Goal: Task Accomplishment & Management: Use online tool/utility

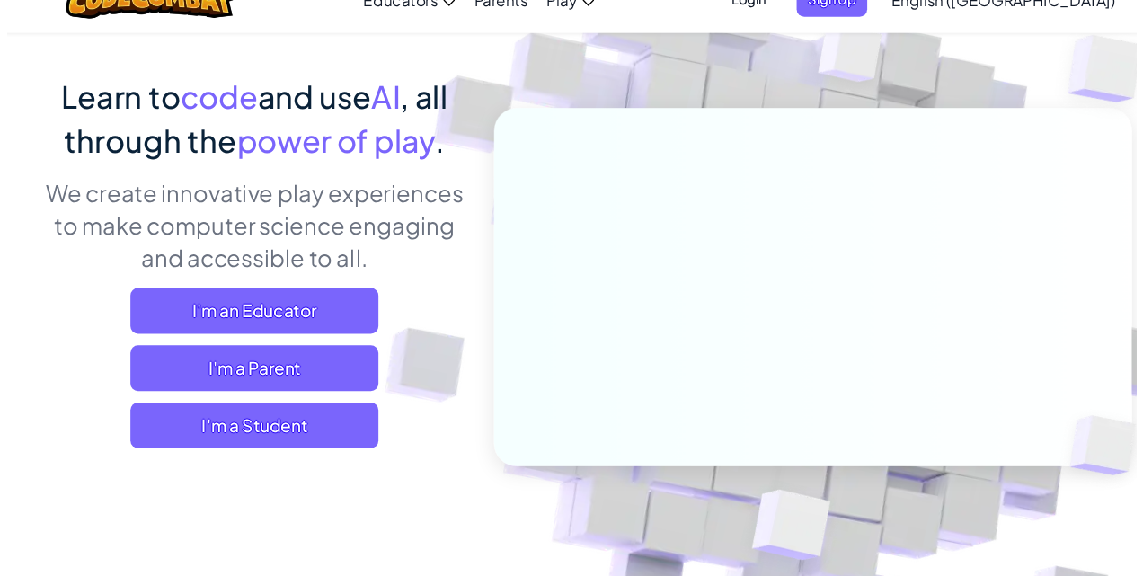
scroll to position [125, 0]
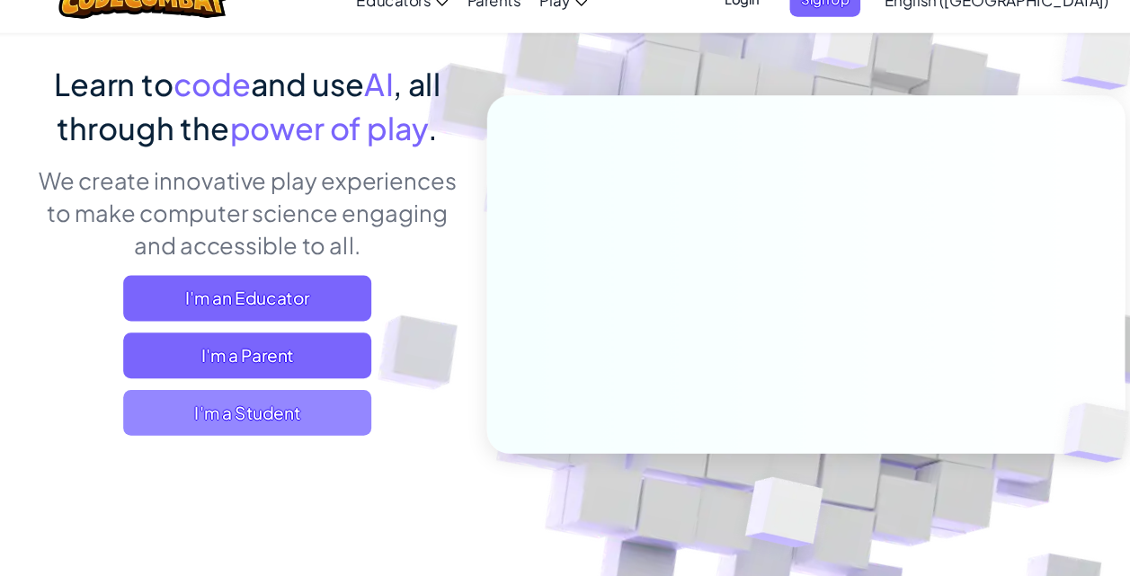
click at [238, 411] on span "I'm a Student" at bounding box center [251, 421] width 234 height 43
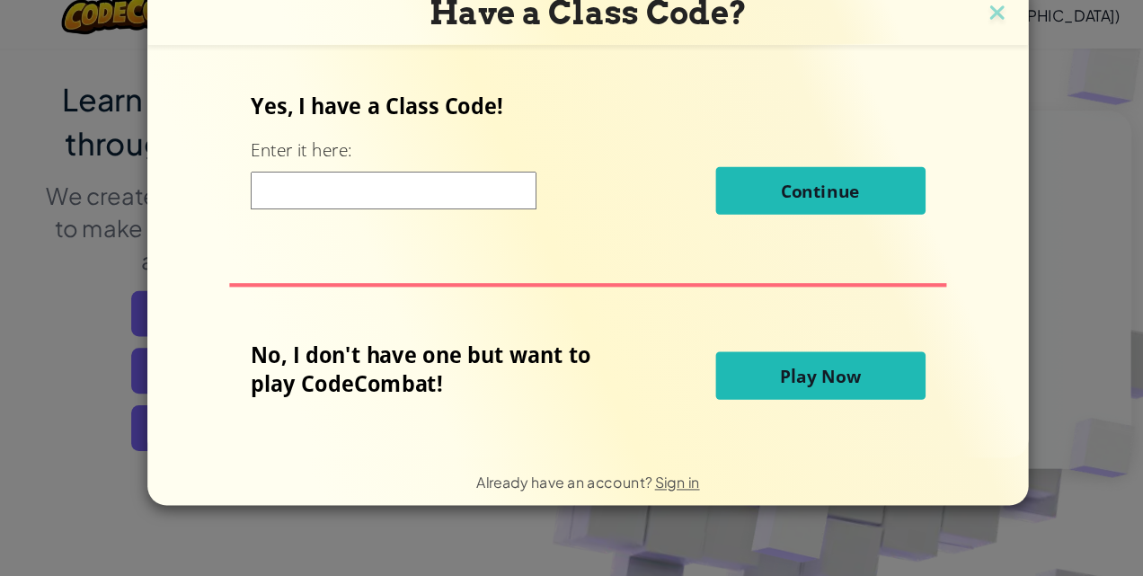
click at [795, 367] on span "Play Now" at bounding box center [791, 372] width 76 height 22
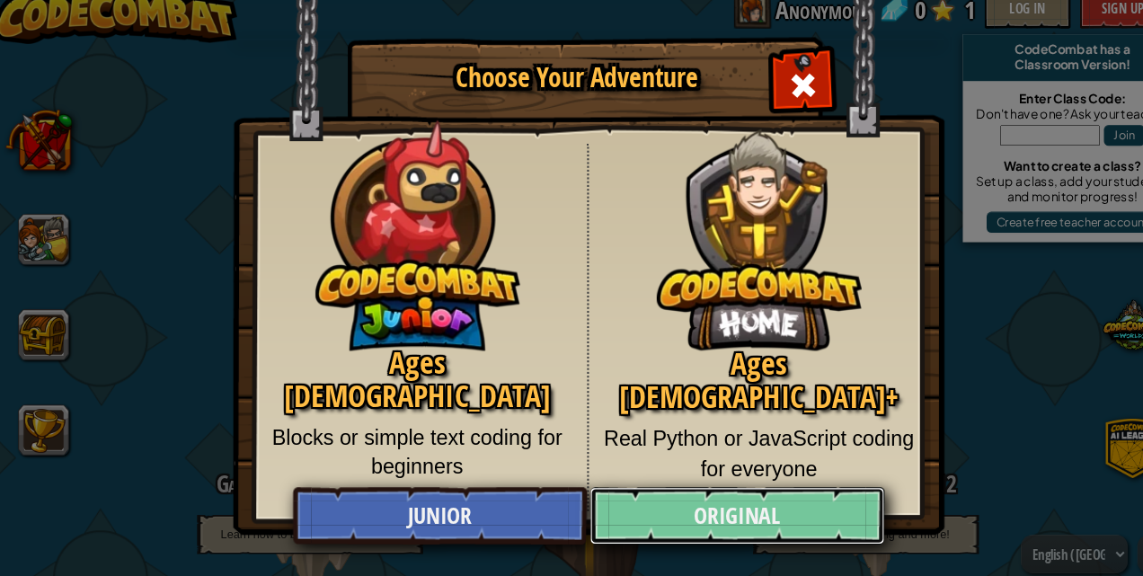
click at [675, 487] on link "Original" at bounding box center [712, 504] width 277 height 54
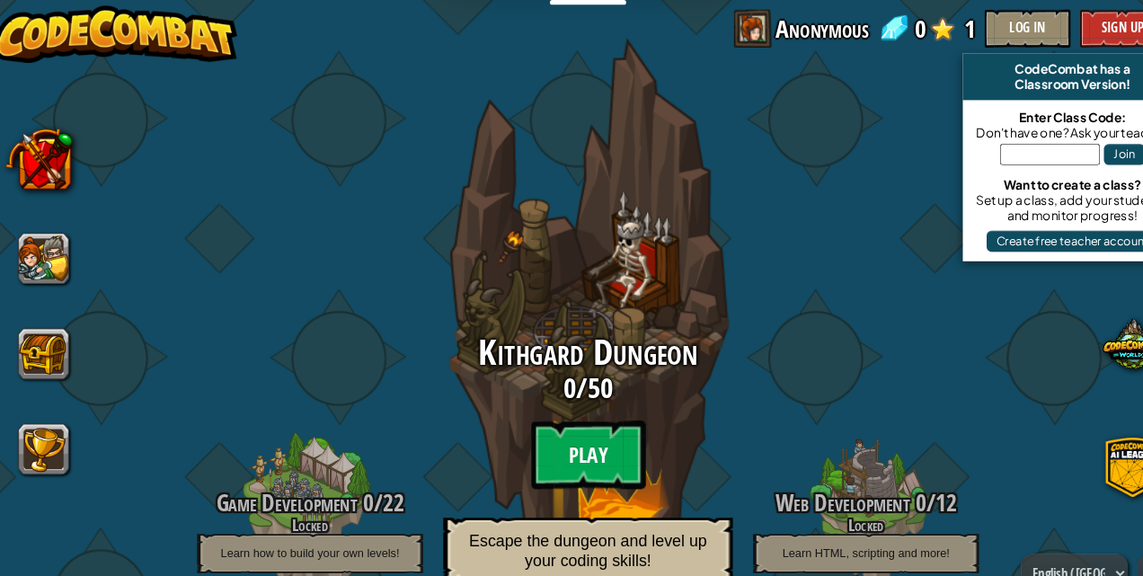
click at [587, 444] on btn "Play" at bounding box center [572, 428] width 108 height 65
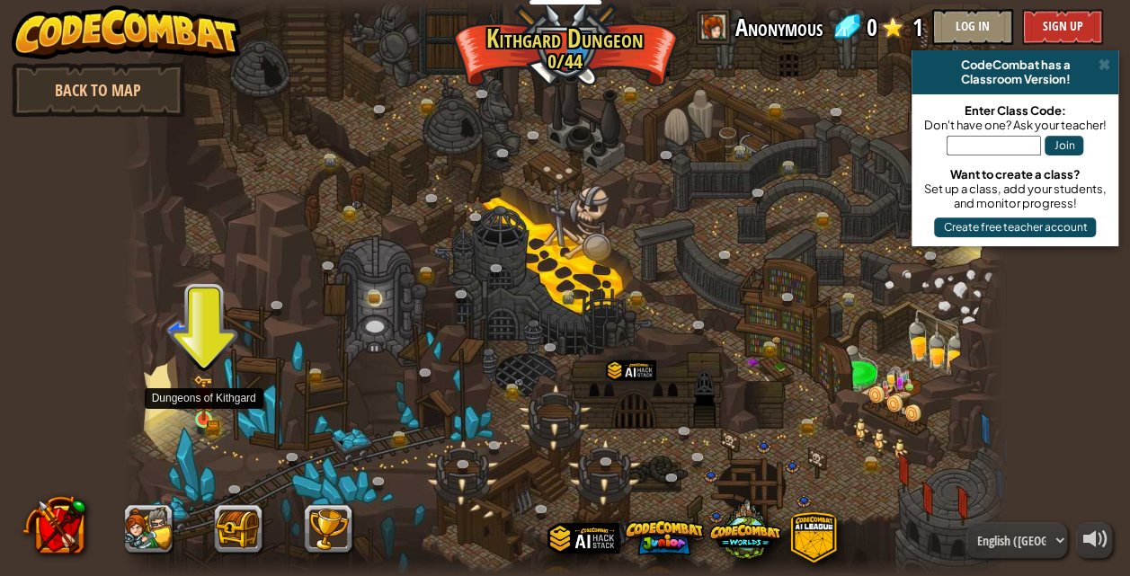
click at [199, 414] on img at bounding box center [203, 398] width 21 height 46
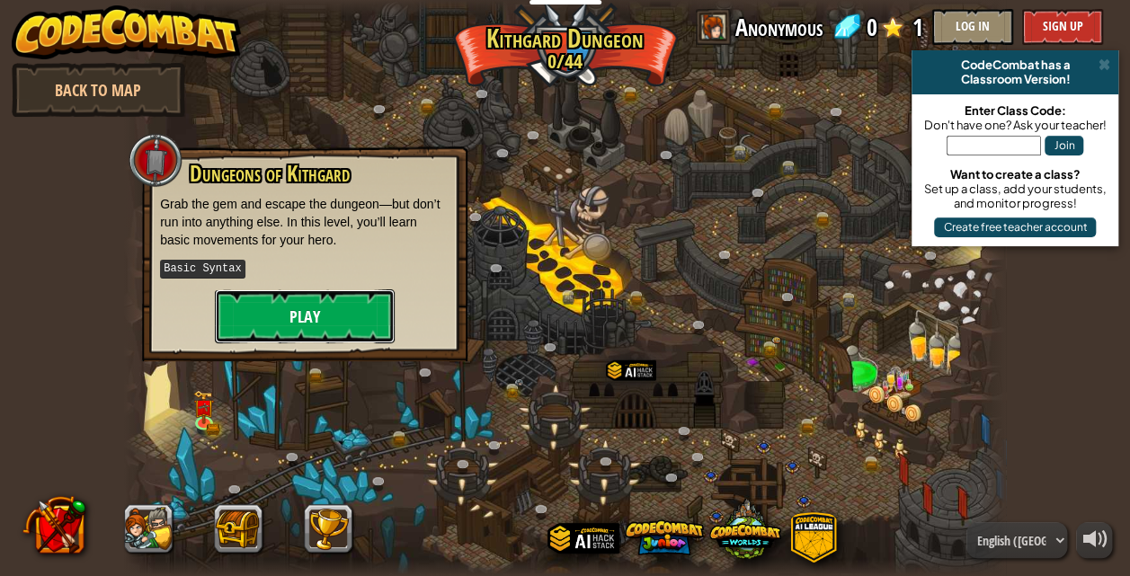
click at [318, 310] on button "Play" at bounding box center [305, 316] width 180 height 54
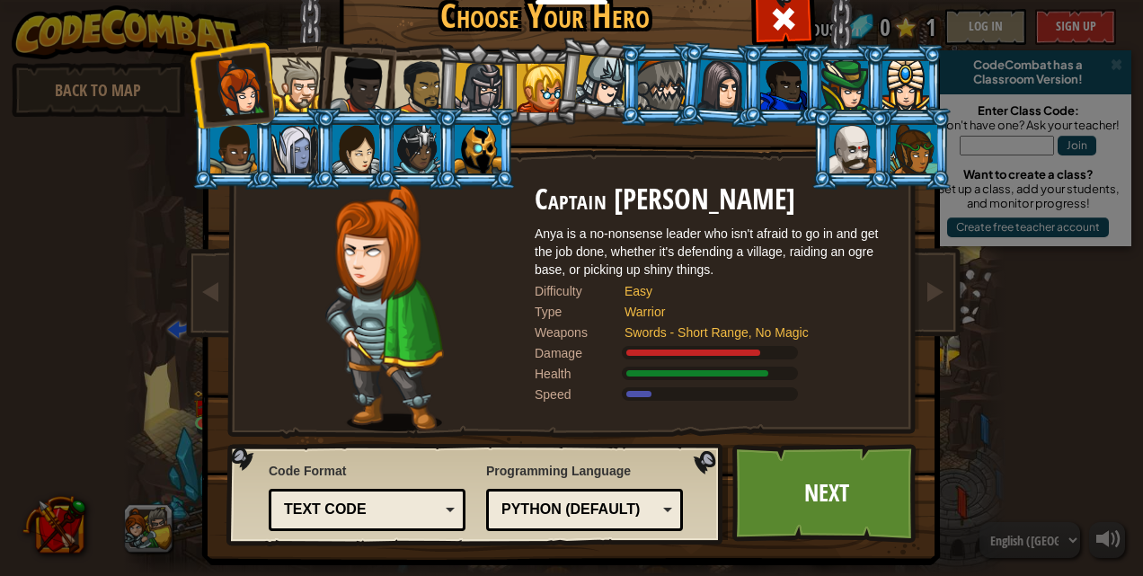
drag, startPoint x: 330, startPoint y: 157, endPoint x: 465, endPoint y: 84, distance: 153.7
click at [465, 44] on ol at bounding box center [572, 44] width 742 height 0
click at [465, 84] on div at bounding box center [479, 88] width 51 height 51
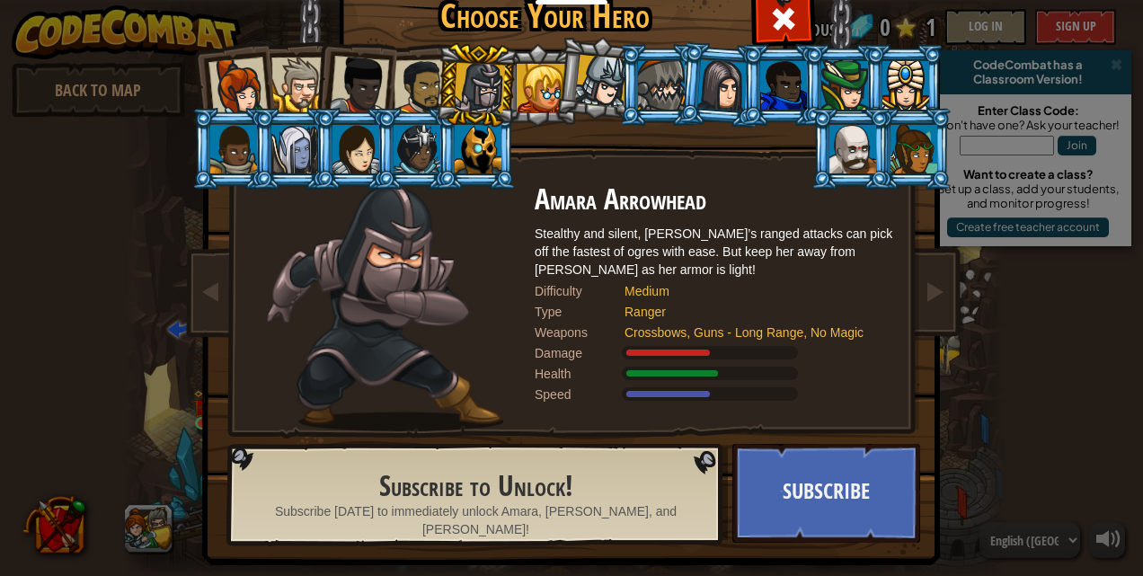
click at [465, 84] on div at bounding box center [479, 88] width 51 height 51
click at [234, 78] on div at bounding box center [238, 87] width 59 height 59
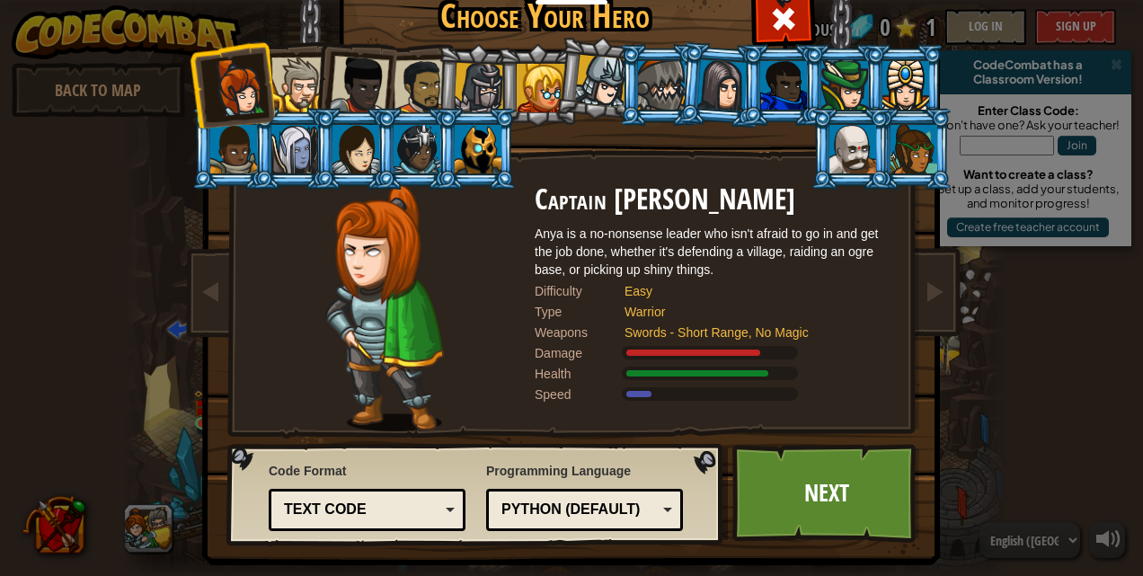
click at [289, 97] on div at bounding box center [298, 85] width 55 height 55
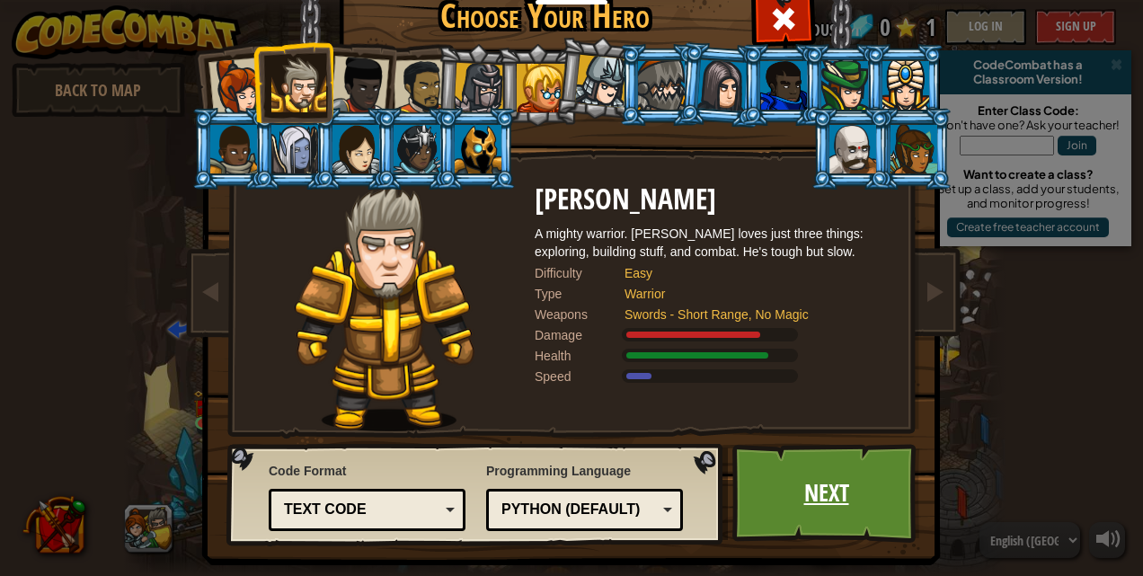
click at [769, 470] on link "Next" at bounding box center [827, 493] width 188 height 99
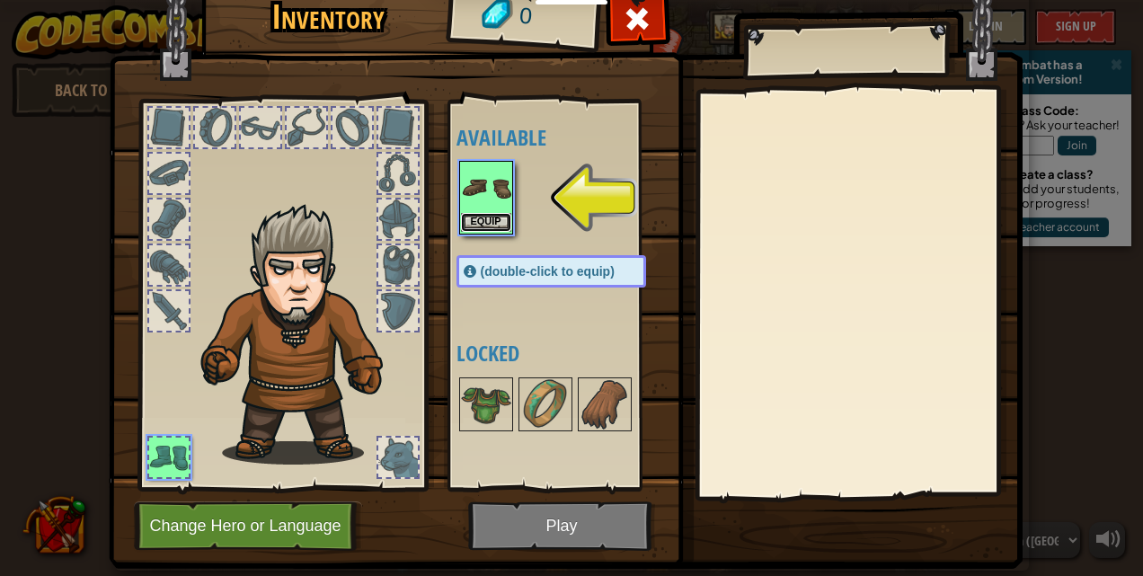
click at [483, 217] on button "Equip" at bounding box center [486, 222] width 50 height 19
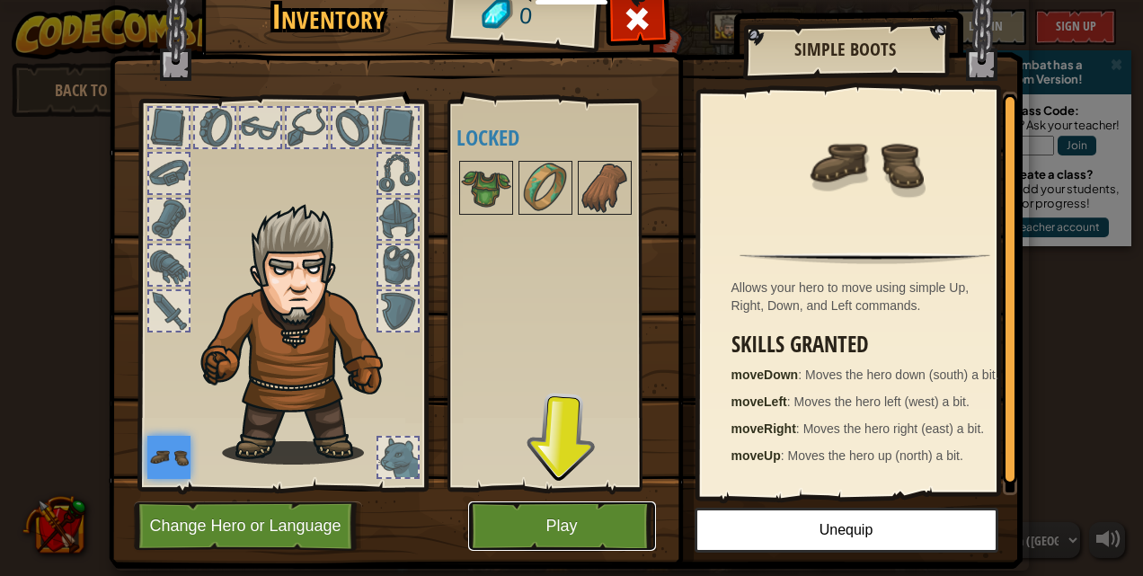
click at [597, 513] on button "Play" at bounding box center [562, 526] width 188 height 49
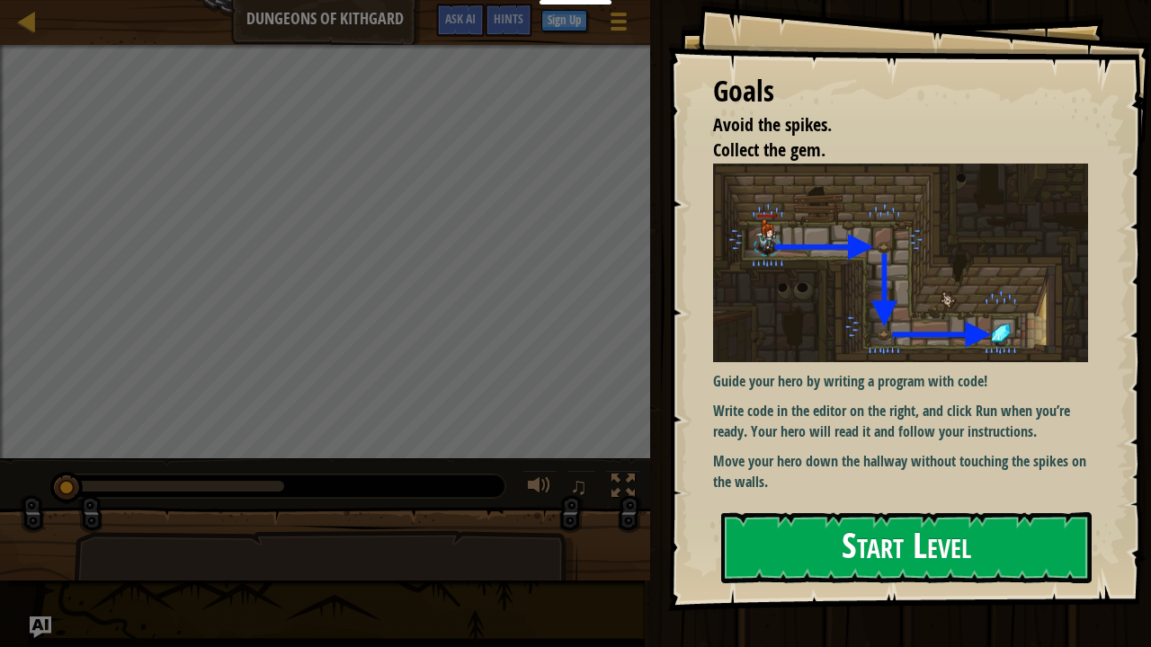
click at [921, 546] on button "Start Level" at bounding box center [906, 547] width 370 height 71
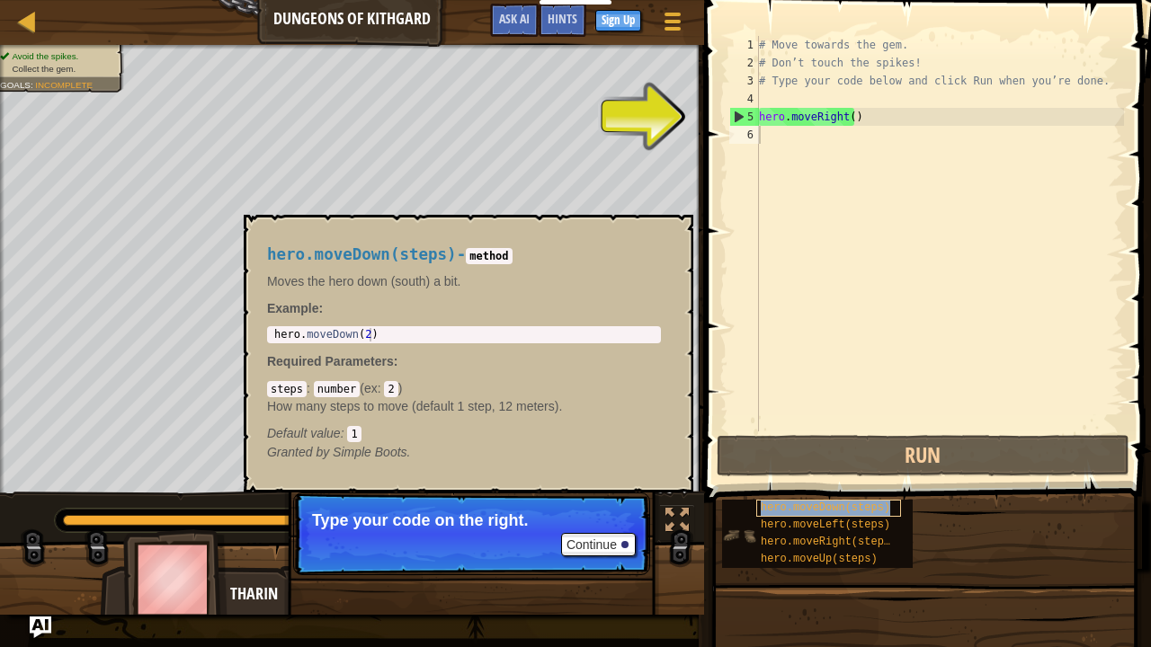
click at [826, 514] on div "hero.moveDown(steps)" at bounding box center [828, 508] width 145 height 17
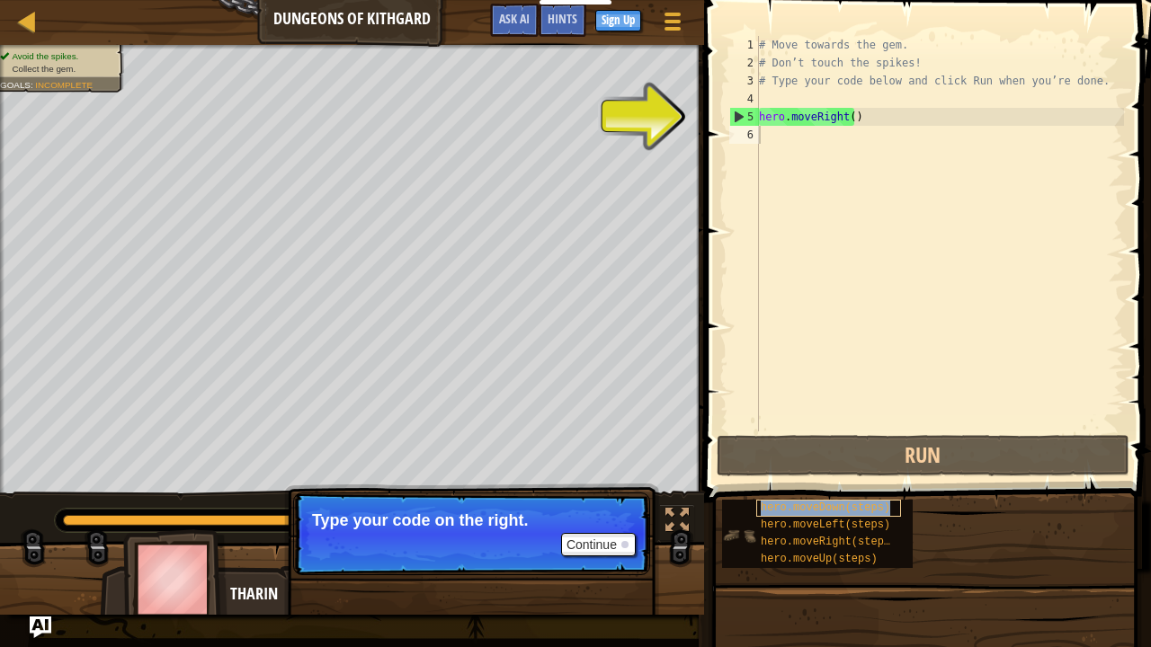
click at [826, 514] on div "hero.moveDown(steps)" at bounding box center [828, 508] width 145 height 17
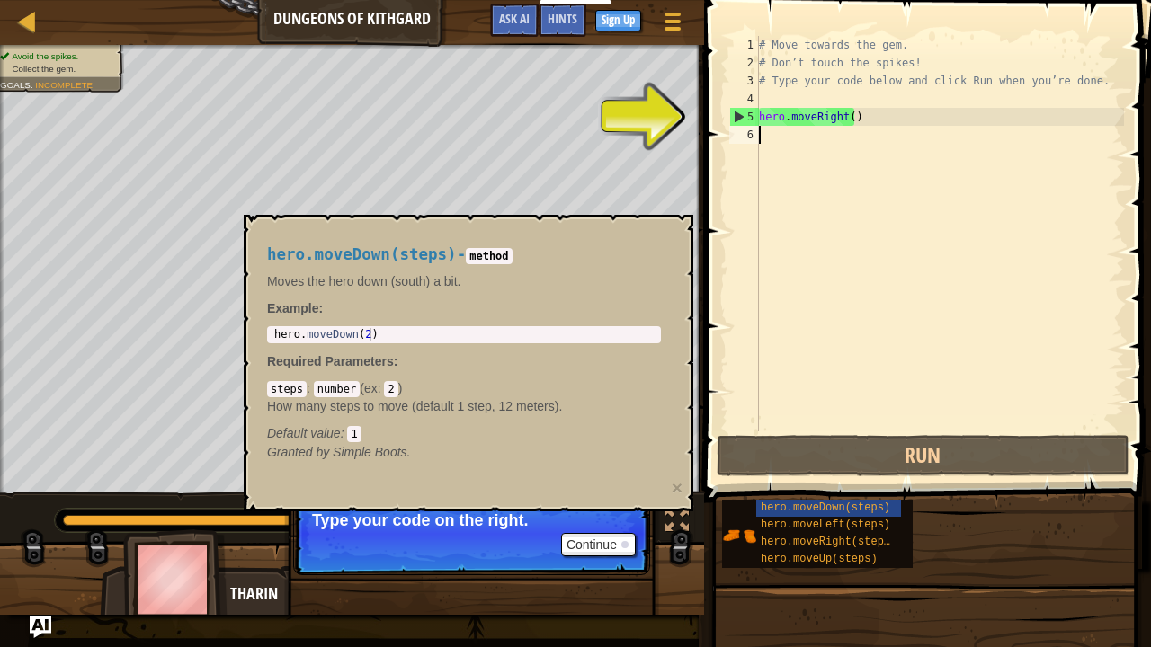
drag, startPoint x: 777, startPoint y: 148, endPoint x: 779, endPoint y: 138, distance: 10.1
click at [779, 138] on div "# Move towards the gem. # Don’t touch the spikes! # Type your code below and cl…" at bounding box center [939, 252] width 369 height 432
click at [775, 117] on div "# Move towards the gem. # Don’t touch the spikes! # Type your code below and cl…" at bounding box center [939, 252] width 369 height 432
type textarea "hero.moveRight()"
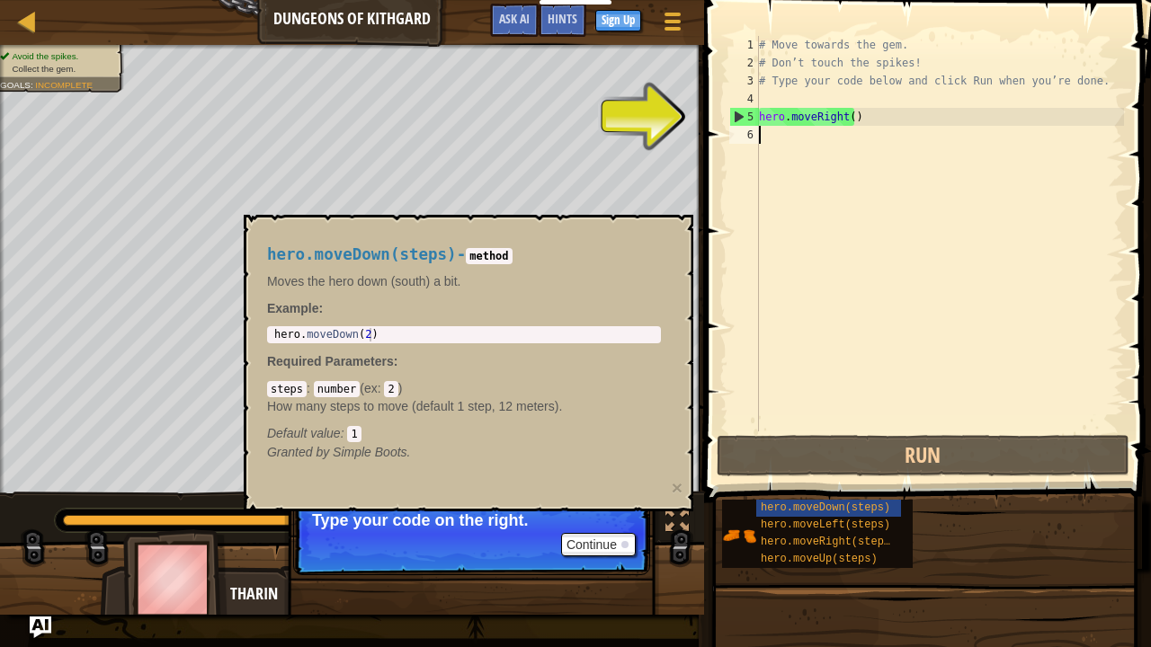
click at [770, 131] on div "# Move towards the gem. # Don’t touch the spikes! # Type your code below and cl…" at bounding box center [939, 252] width 369 height 432
click at [834, 424] on div "# Move towards the gem. # Don’t touch the spikes! # Type your code below and cl…" at bounding box center [939, 252] width 369 height 432
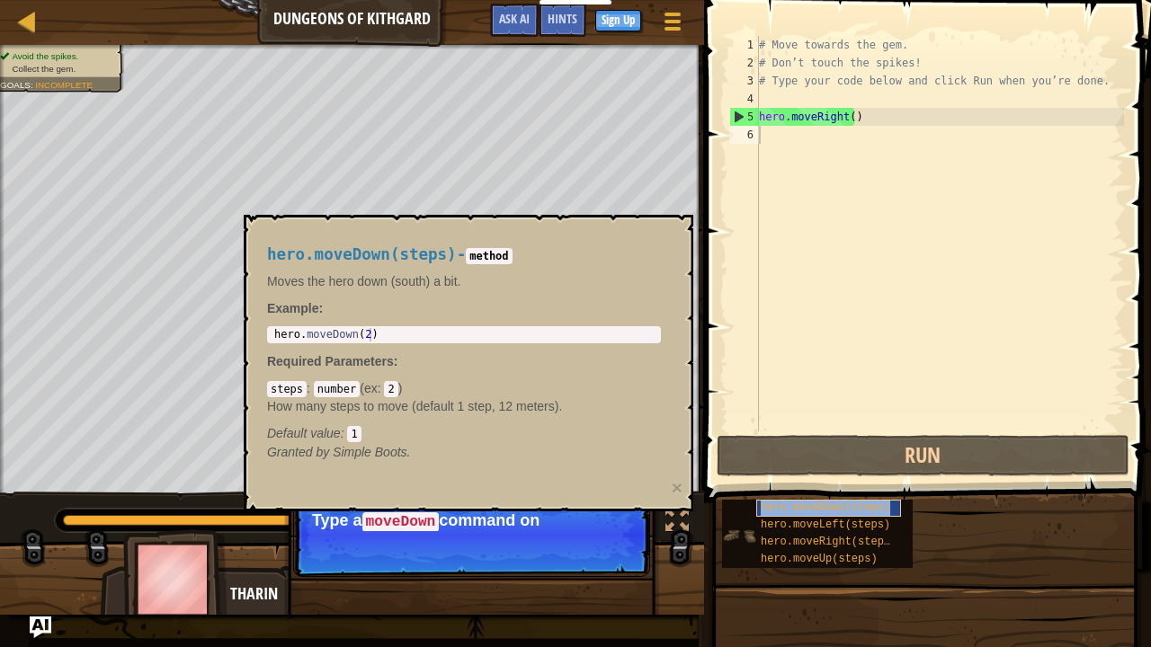
click at [845, 503] on span "hero.moveDown(steps)" at bounding box center [825, 508] width 129 height 13
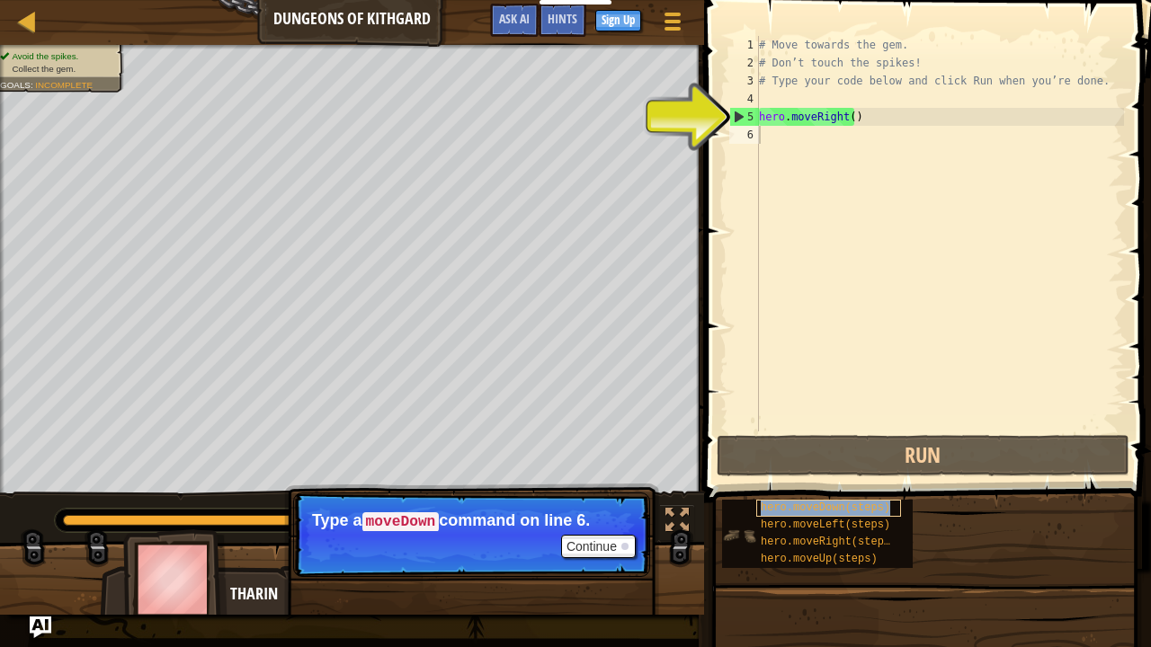
click at [846, 504] on span "hero.moveDown(steps)" at bounding box center [825, 508] width 129 height 13
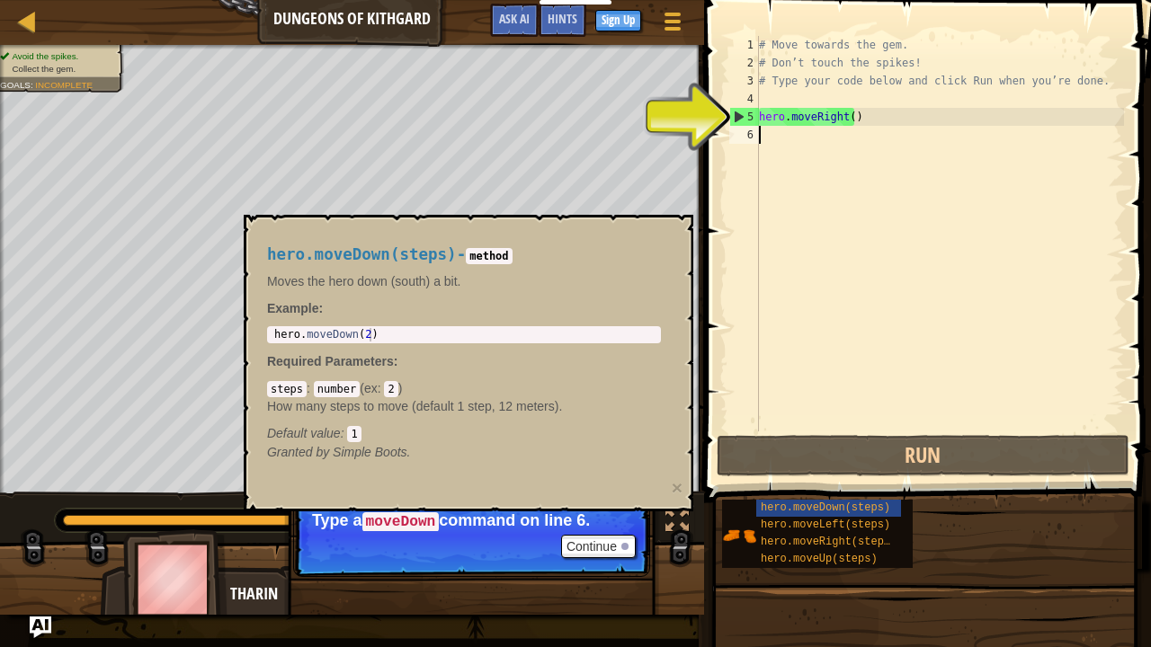
scroll to position [8, 0]
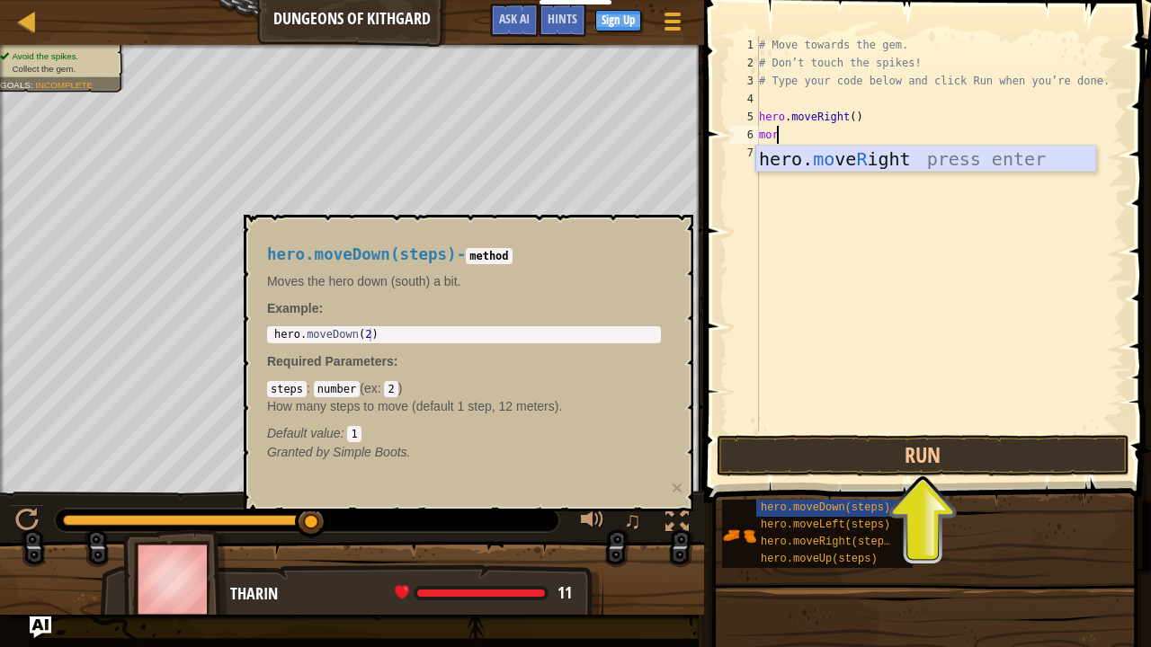
type textarea "mo"
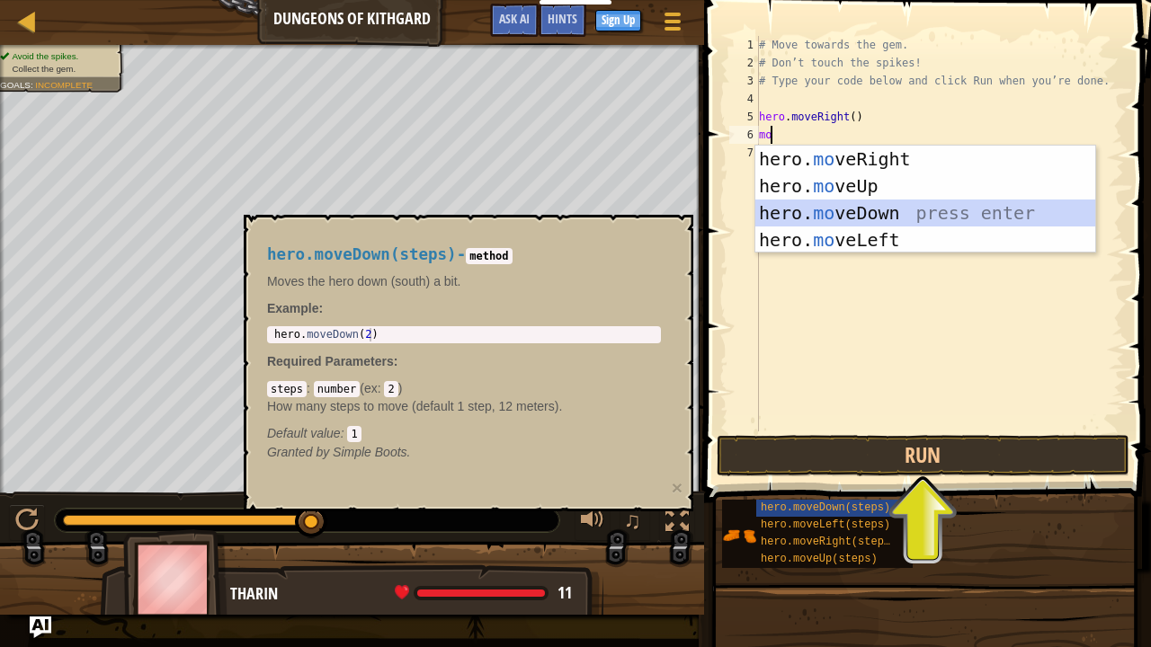
click at [837, 211] on div "hero. mo veRight press enter hero. mo veUp press enter hero. mo veDown press en…" at bounding box center [925, 227] width 341 height 162
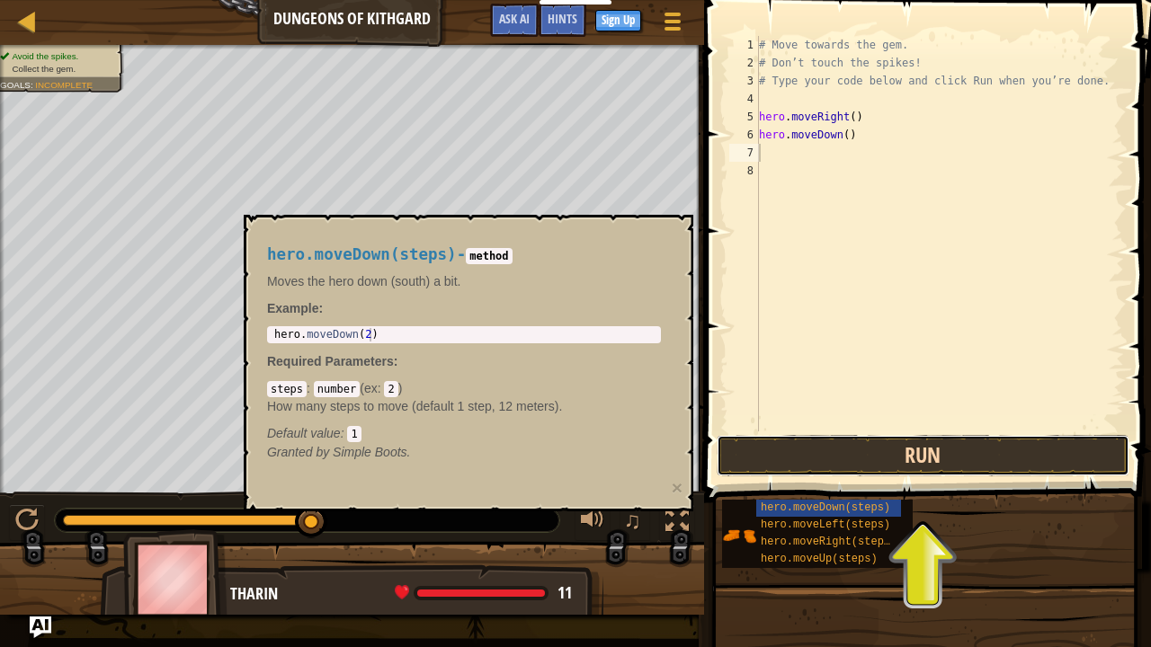
click at [902, 441] on button "Run" at bounding box center [922, 455] width 413 height 41
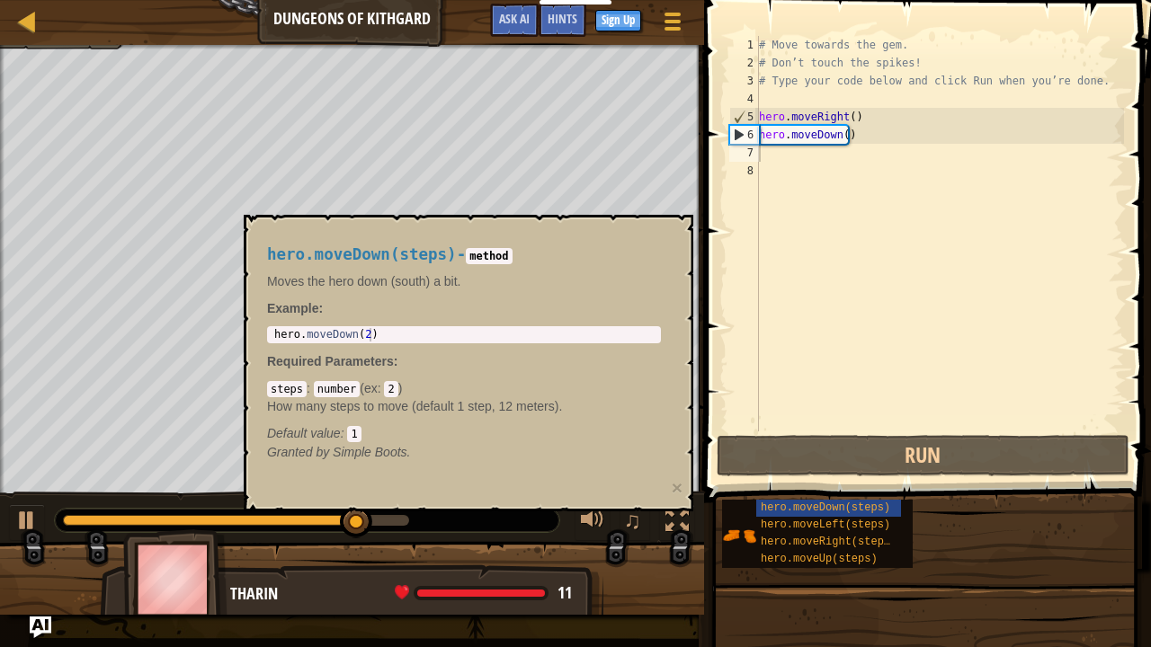
drag, startPoint x: 804, startPoint y: 495, endPoint x: 787, endPoint y: 502, distance: 17.4
click at [787, 502] on div "hero.moveDown(steps) hero.moveLeft(steps) hero.moveRight(steps) hero.moveUp(ste…" at bounding box center [929, 534] width 417 height 70
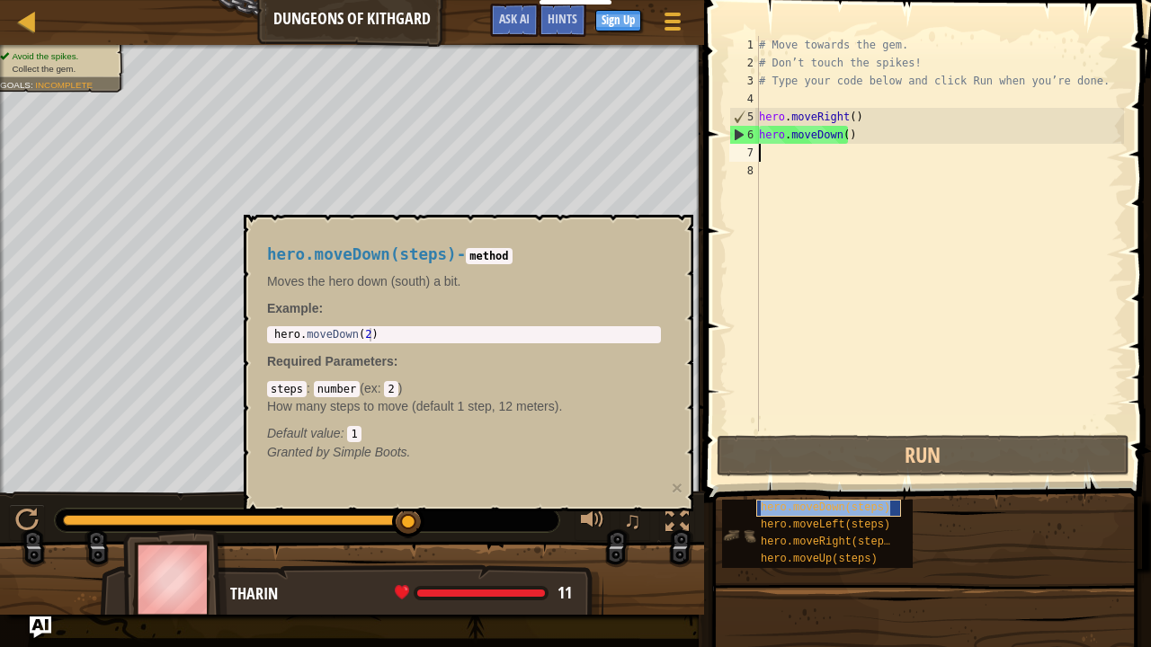
click at [787, 502] on span "hero.moveDown(steps)" at bounding box center [825, 508] width 129 height 13
